Goal: Information Seeking & Learning: Learn about a topic

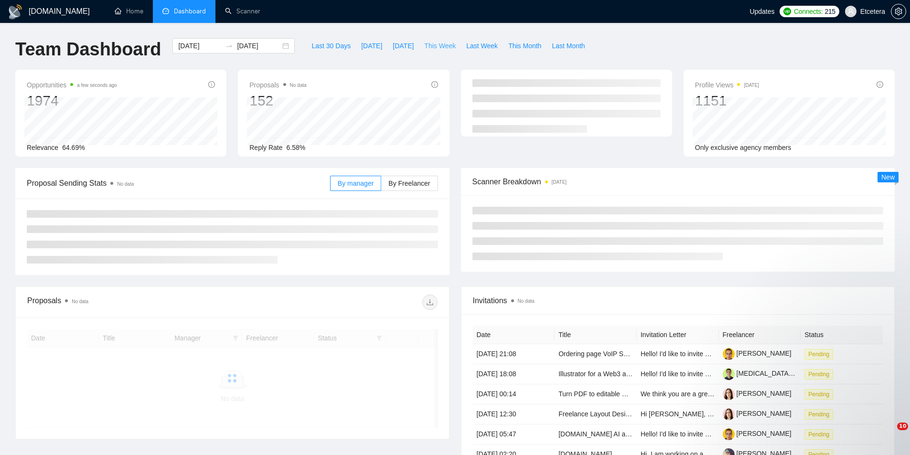
click at [449, 43] on button "This Week" at bounding box center [440, 45] width 42 height 15
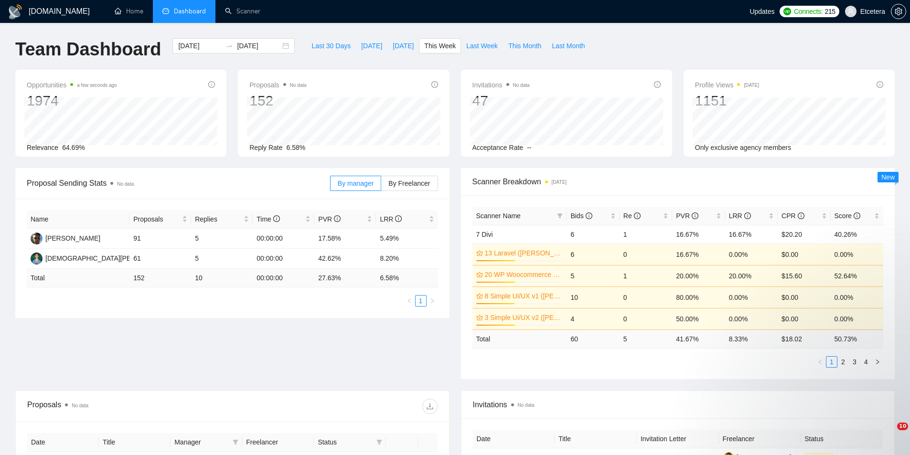
type input "[DATE]"
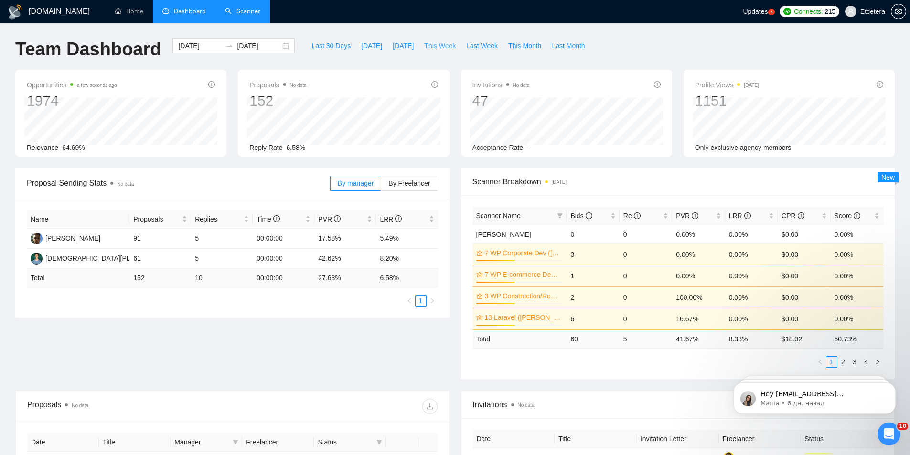
drag, startPoint x: 438, startPoint y: 45, endPoint x: 247, endPoint y: 0, distance: 196.2
click at [438, 45] on span "This Week" at bounding box center [440, 46] width 32 height 11
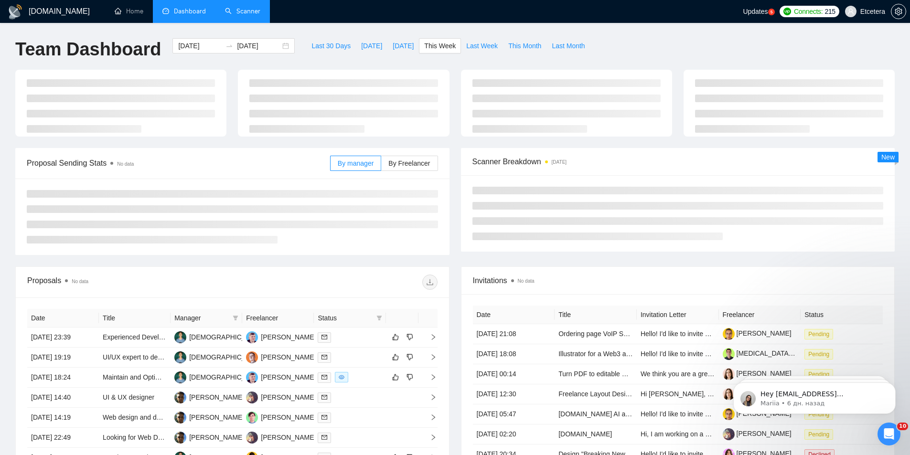
type input "[DATE]"
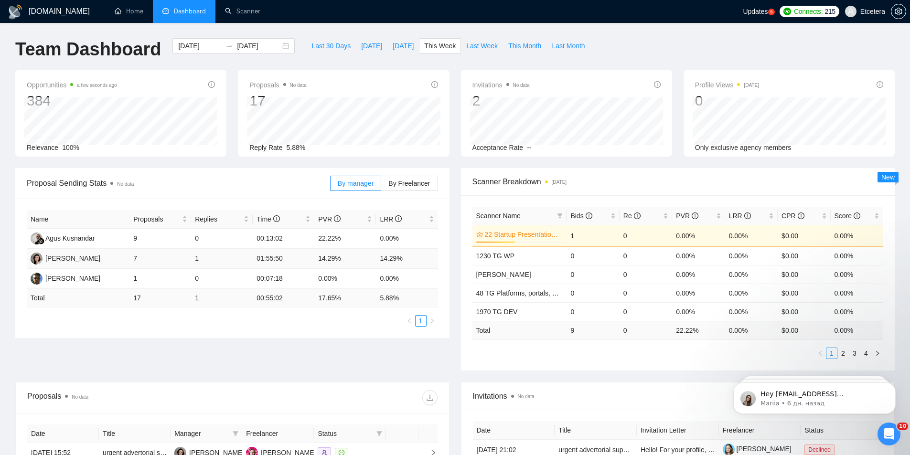
scroll to position [239, 0]
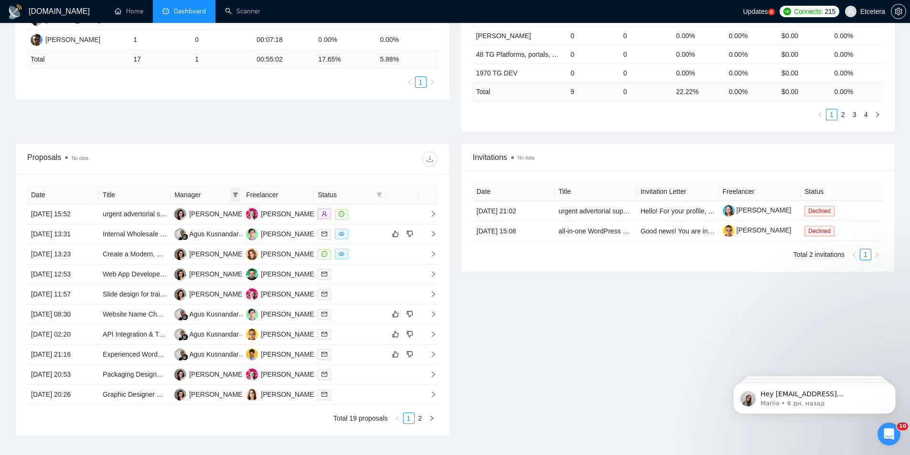
click at [233, 194] on icon "filter" at bounding box center [236, 195] width 6 height 6
click at [219, 227] on span "[PERSON_NAME]" at bounding box center [203, 228] width 55 height 8
checkbox input "true"
click at [261, 154] on div at bounding box center [334, 158] width 205 height 15
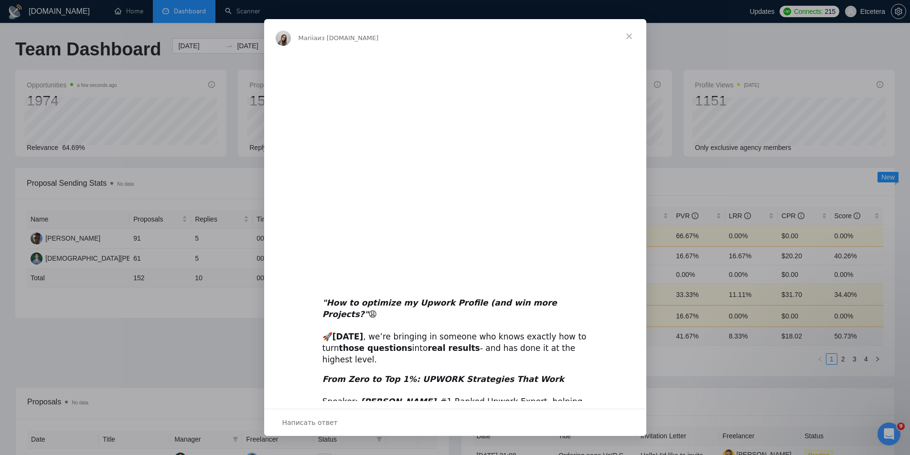
click at [626, 36] on span "Закрыть" at bounding box center [629, 36] width 34 height 34
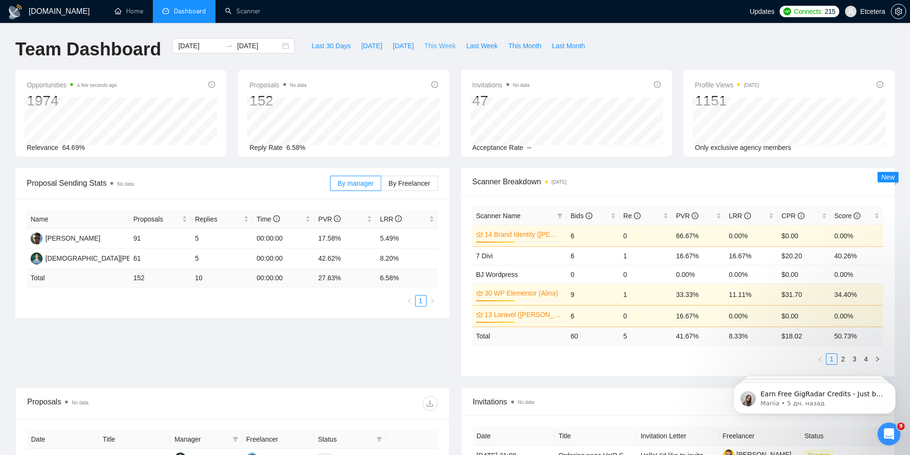
click at [424, 47] on span "This Week" at bounding box center [440, 46] width 32 height 11
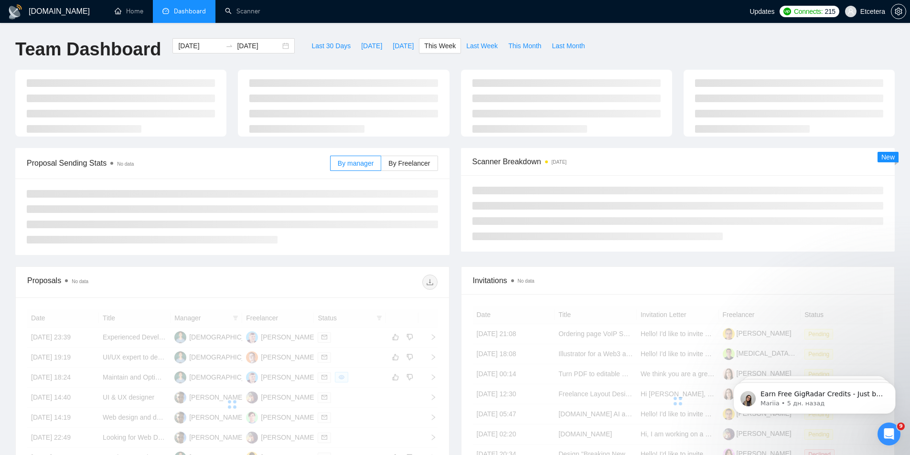
type input "[DATE]"
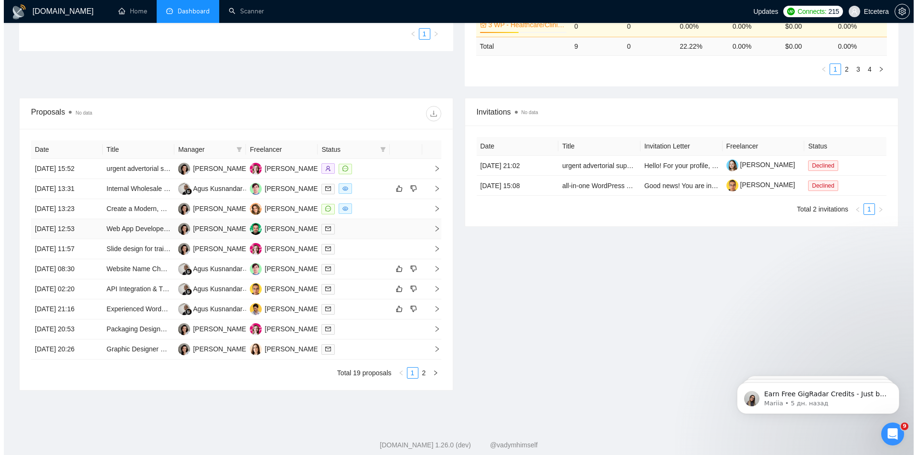
scroll to position [308, 0]
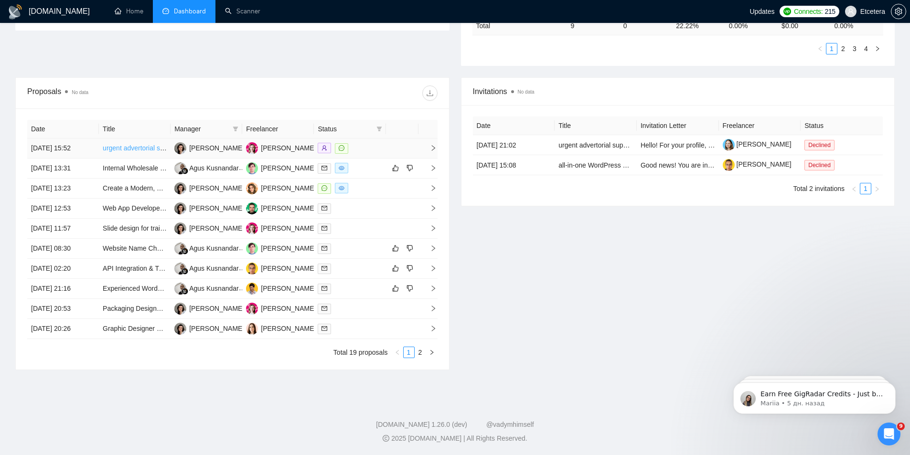
click at [133, 149] on link "urgent advertorial support / Cartoon -Print" at bounding box center [164, 148] width 123 height 8
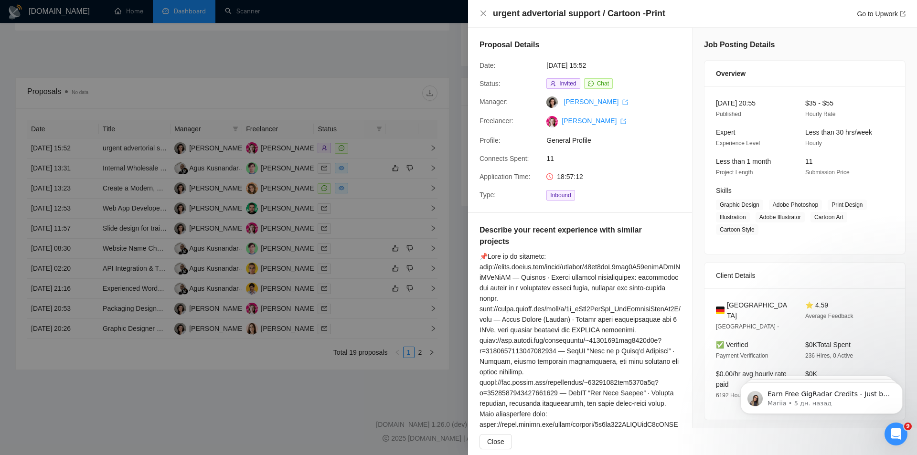
click at [279, 196] on div at bounding box center [458, 227] width 917 height 455
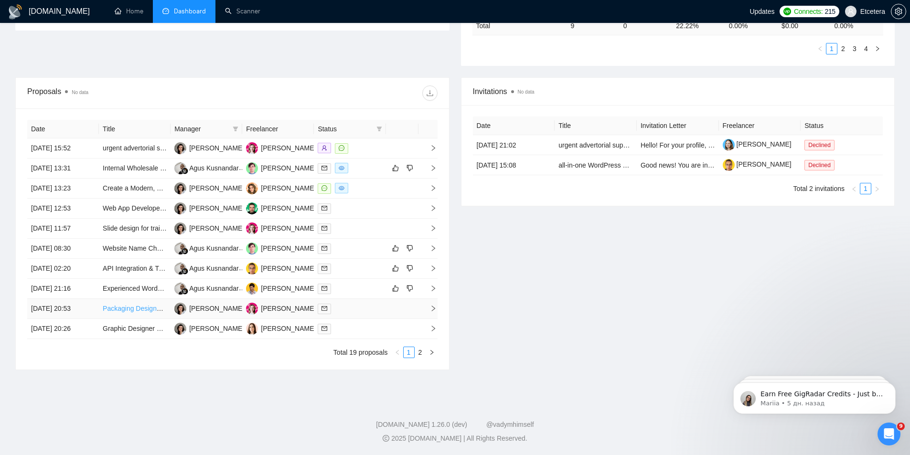
click at [119, 309] on link "Packaging Designer – Professional, Brand-Savvy, Detail-Obsessed" at bounding box center [202, 309] width 199 height 8
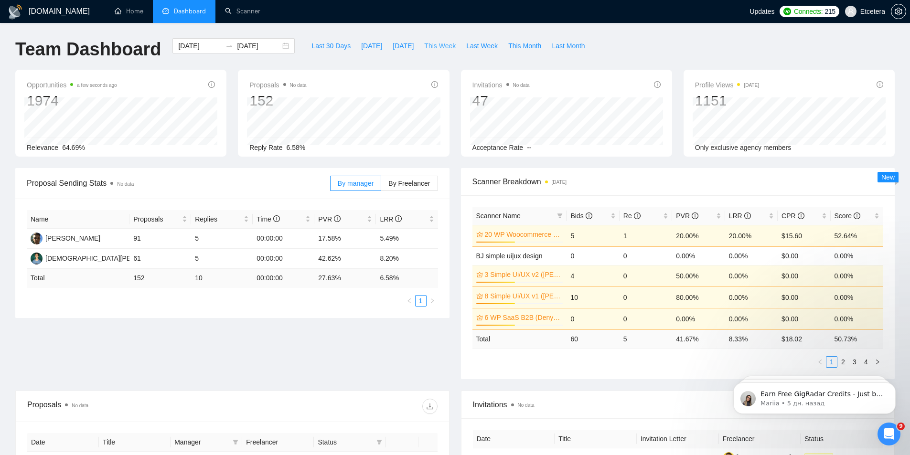
click at [437, 48] on span "This Week" at bounding box center [440, 46] width 32 height 11
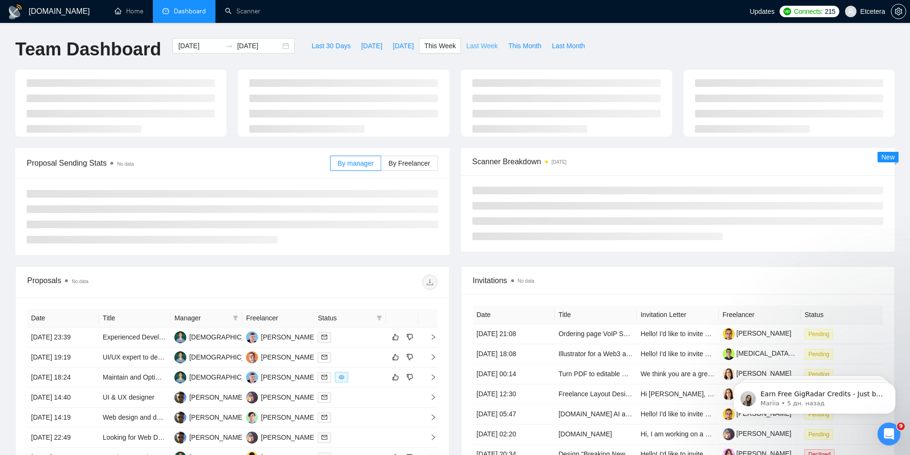
type input "[DATE]"
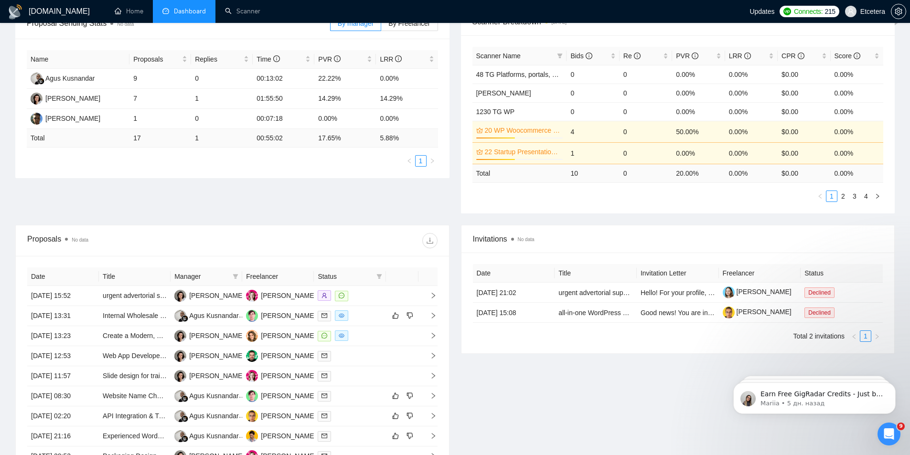
scroll to position [191, 0]
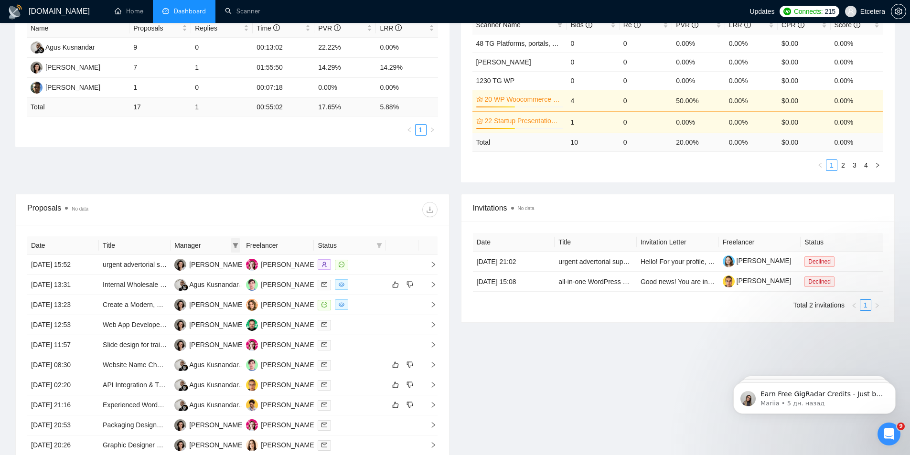
click at [235, 241] on span at bounding box center [236, 245] width 10 height 14
click at [200, 283] on span "[PERSON_NAME]" at bounding box center [203, 279] width 55 height 8
checkbox input "true"
click at [231, 208] on div "Proposals No data" at bounding box center [129, 209] width 205 height 15
